Goal: Task Accomplishment & Management: Complete application form

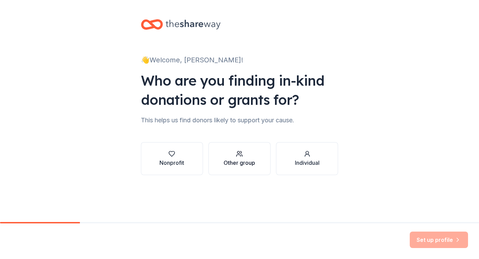
click at [237, 162] on div "Other group" at bounding box center [240, 163] width 32 height 8
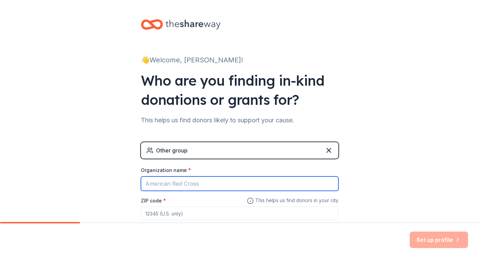
click at [214, 185] on input "Organization name *" at bounding box center [240, 184] width 198 height 14
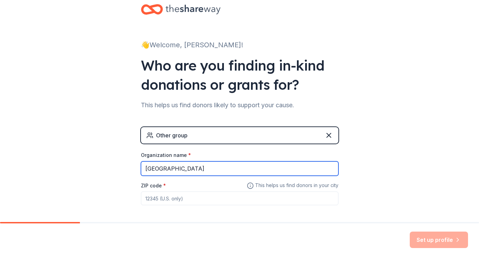
type input "[GEOGRAPHIC_DATA]"
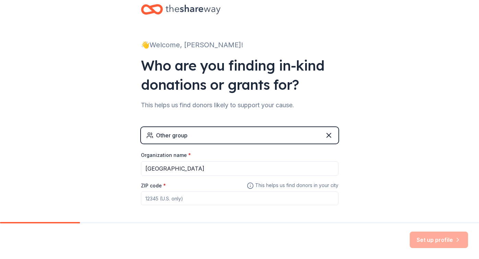
click at [199, 200] on input "ZIP code *" at bounding box center [240, 199] width 198 height 14
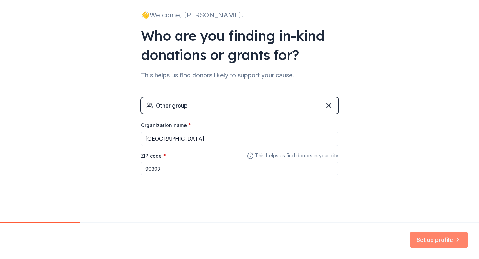
type input "90303"
click at [433, 244] on button "Set up profile" at bounding box center [439, 240] width 58 height 16
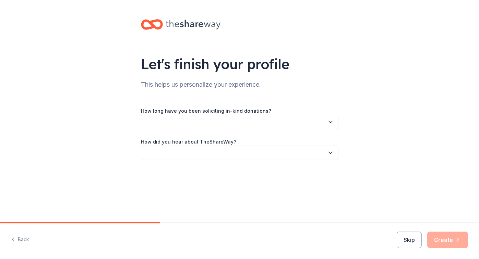
click at [297, 124] on button "button" at bounding box center [240, 122] width 198 height 14
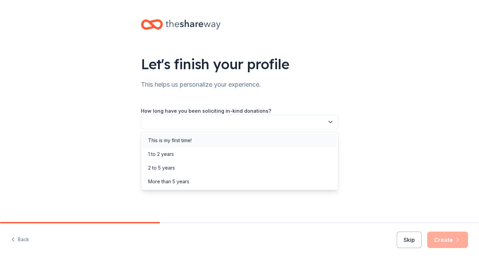
click at [274, 138] on div "This is my first time!" at bounding box center [240, 141] width 194 height 14
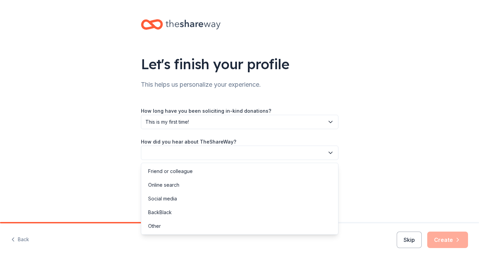
click at [272, 154] on button "button" at bounding box center [240, 153] width 198 height 14
click at [262, 185] on div "Online search" at bounding box center [240, 185] width 194 height 14
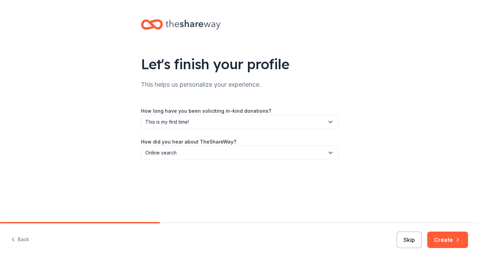
click at [409, 243] on button "Skip" at bounding box center [409, 240] width 25 height 16
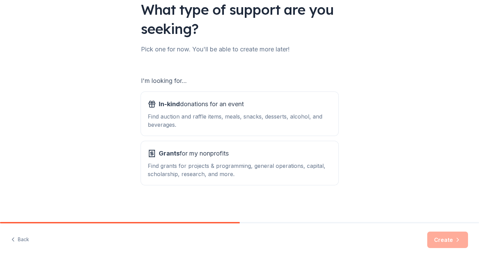
scroll to position [54, 0]
click at [267, 119] on div "Find auction and raffle items, meals, snacks, desserts, alcohol, and beverages." at bounding box center [240, 121] width 184 height 16
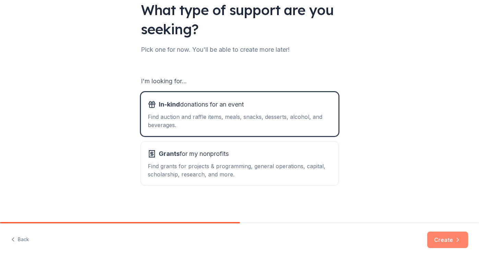
click at [445, 243] on button "Create" at bounding box center [447, 240] width 41 height 16
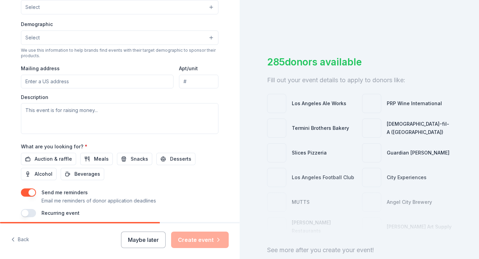
scroll to position [234, 0]
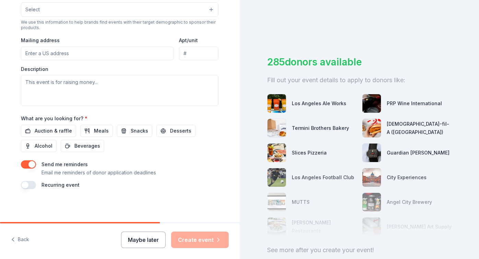
click at [151, 245] on button "Maybe later" at bounding box center [143, 240] width 45 height 16
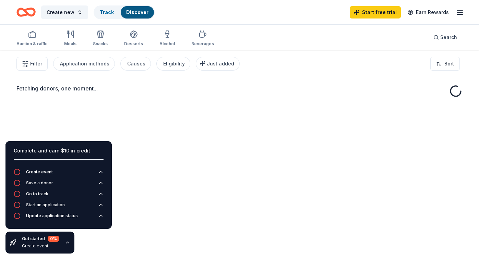
click at [138, 239] on div "Fetching donors, one moment..." at bounding box center [239, 179] width 479 height 259
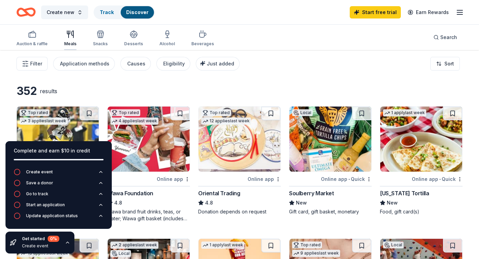
click at [72, 38] on div "Meals" at bounding box center [70, 38] width 12 height 16
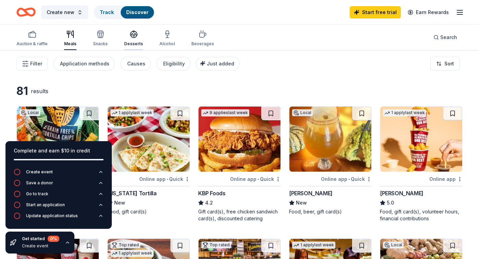
click at [134, 39] on div "Desserts" at bounding box center [133, 38] width 19 height 16
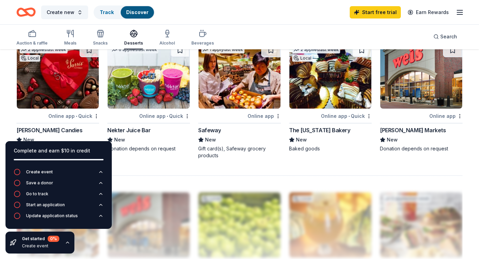
scroll to position [453, 0]
